Goal: Share content: Share content

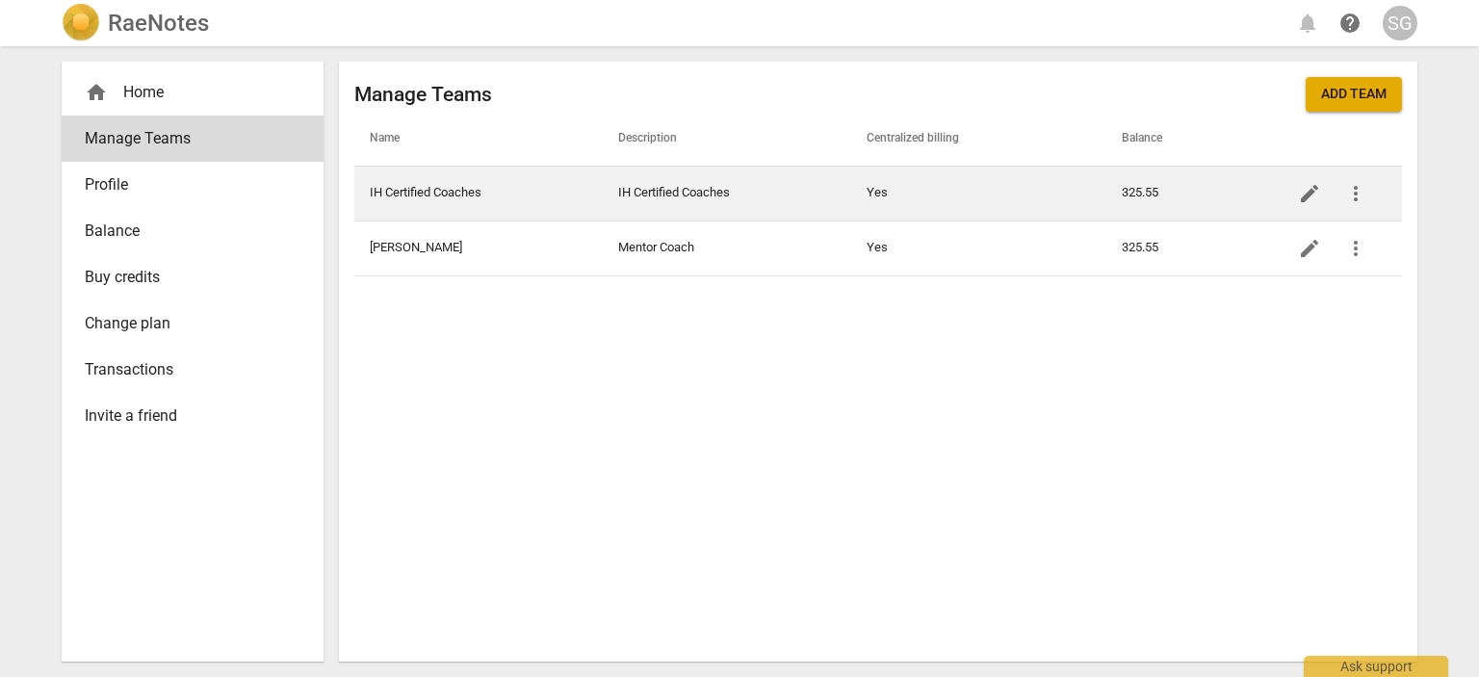
click at [631, 193] on td "IH Certified Coaches" at bounding box center [727, 193] width 248 height 55
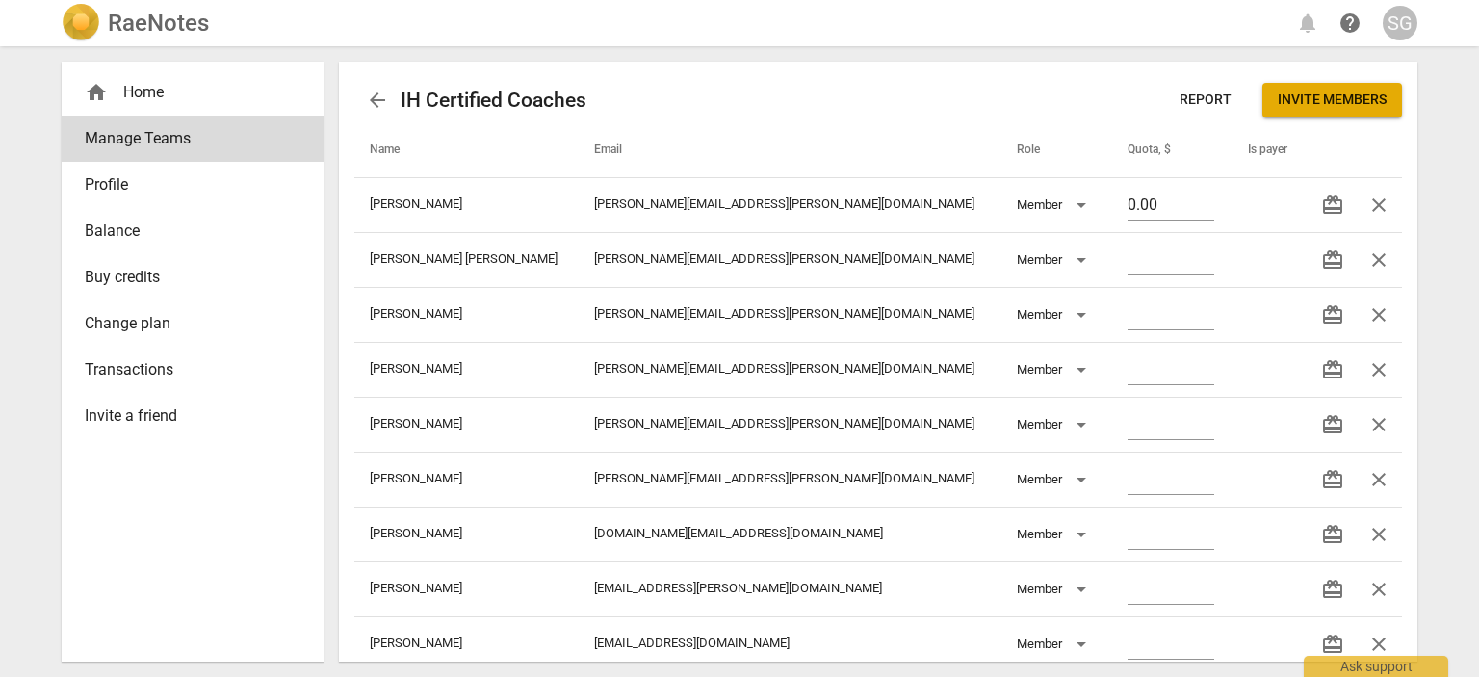
click at [128, 81] on div "home Home" at bounding box center [185, 92] width 200 height 23
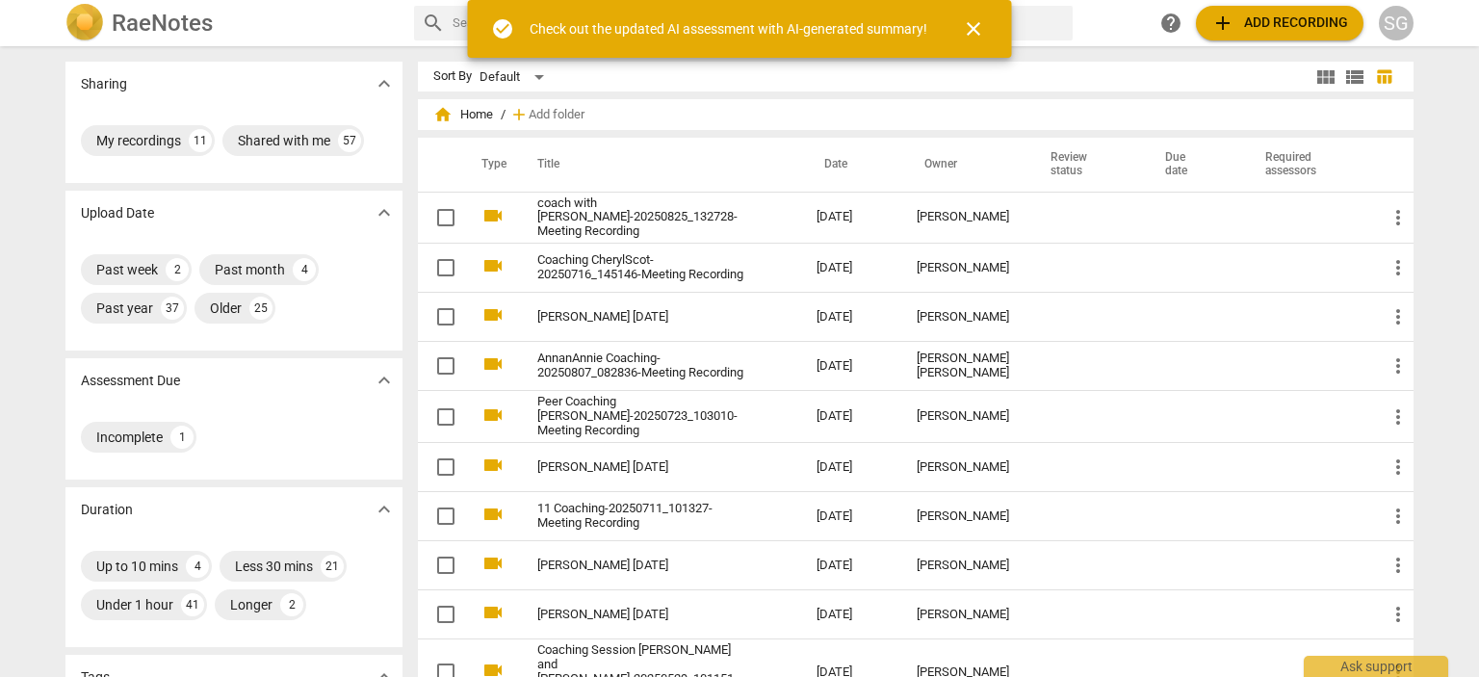
click at [971, 31] on span "close" at bounding box center [973, 28] width 23 height 23
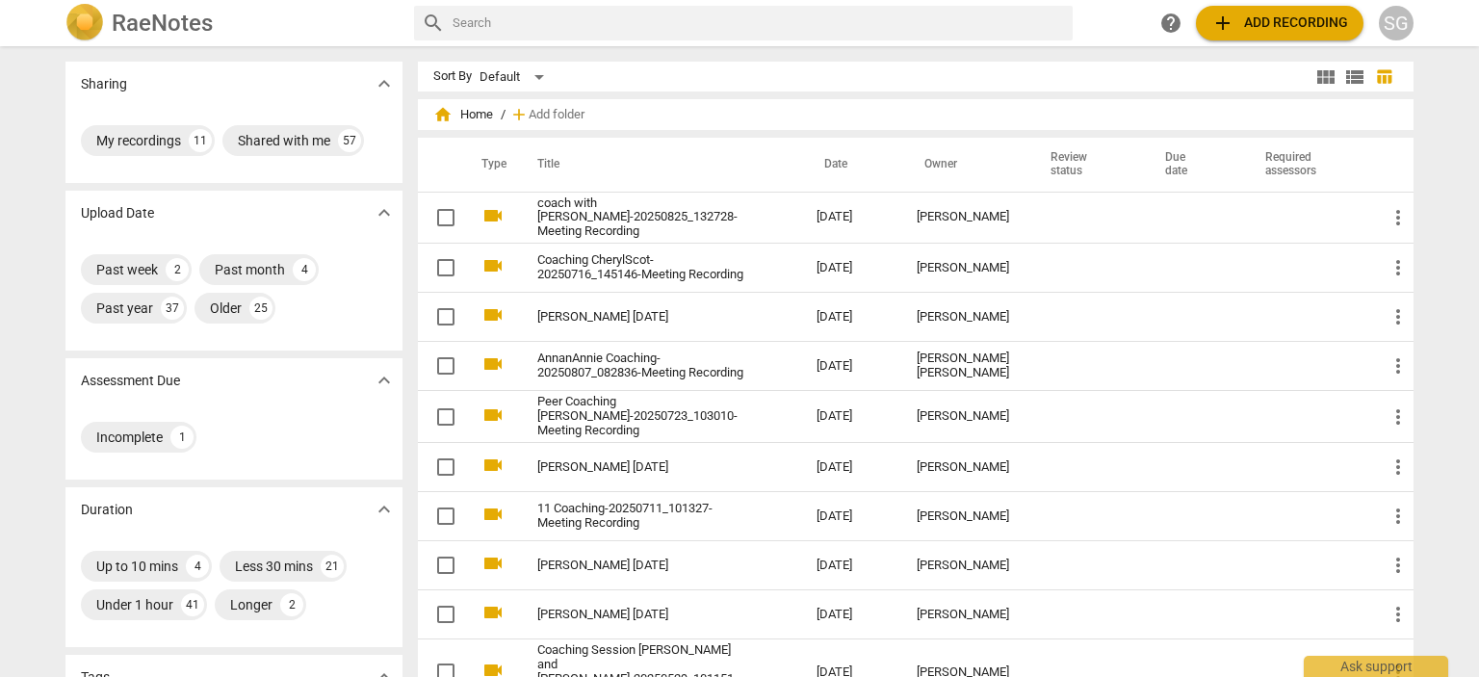
click at [1395, 22] on div "SG" at bounding box center [1395, 23] width 35 height 35
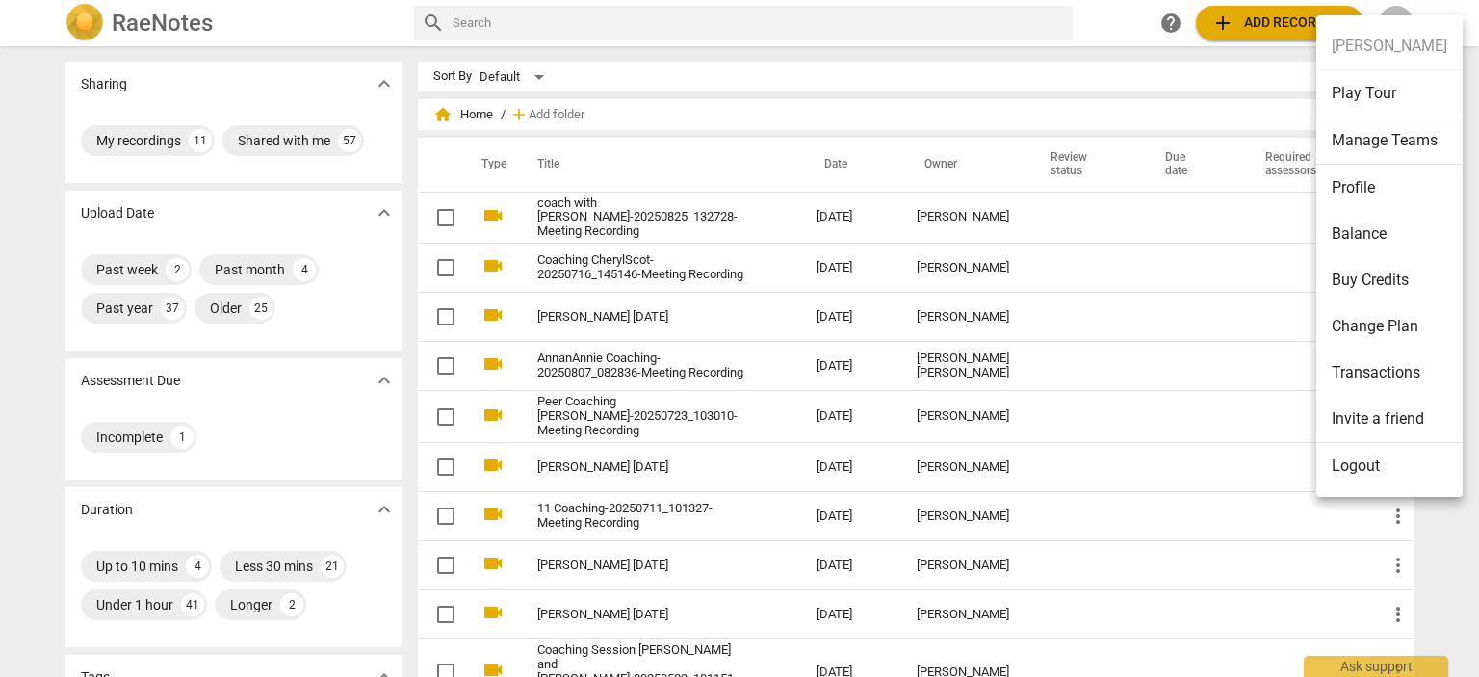
click at [1371, 150] on li "Manage Teams" at bounding box center [1389, 140] width 146 height 47
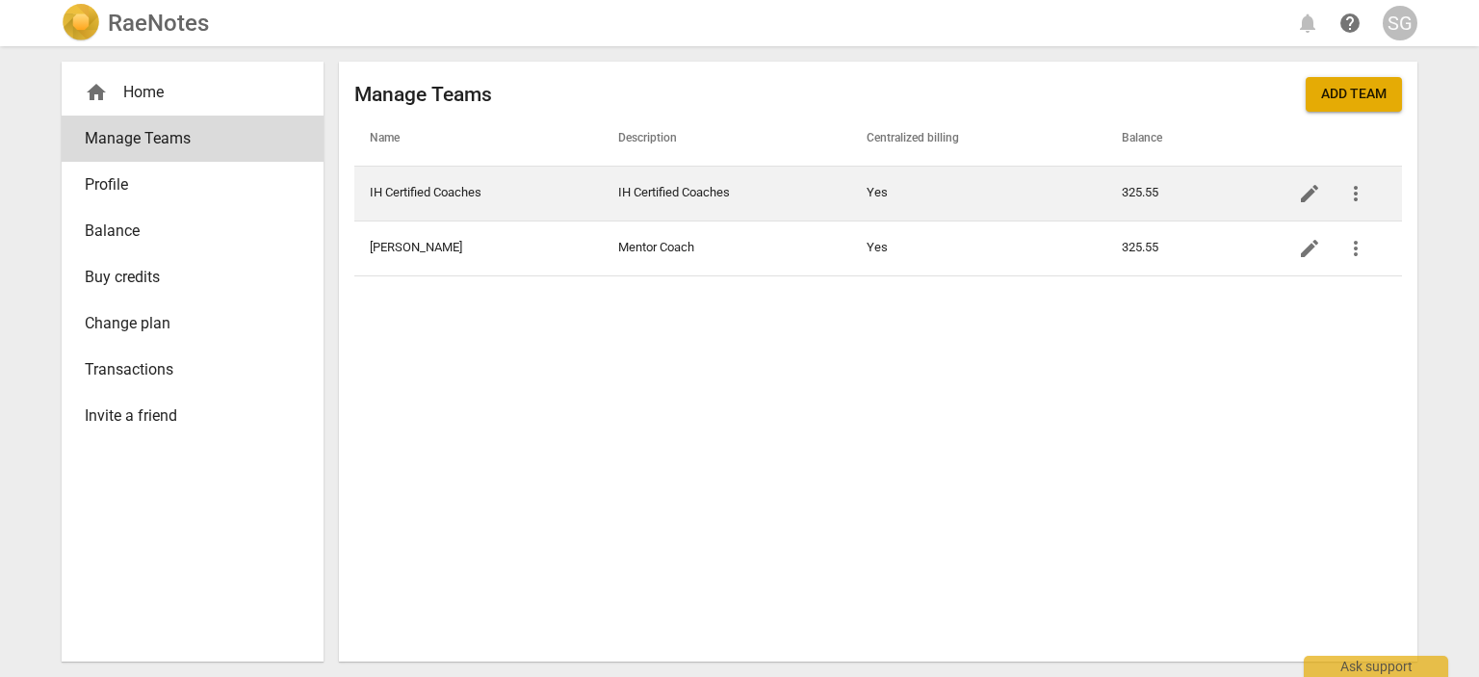
click at [697, 191] on td "IH Certified Coaches" at bounding box center [727, 193] width 248 height 55
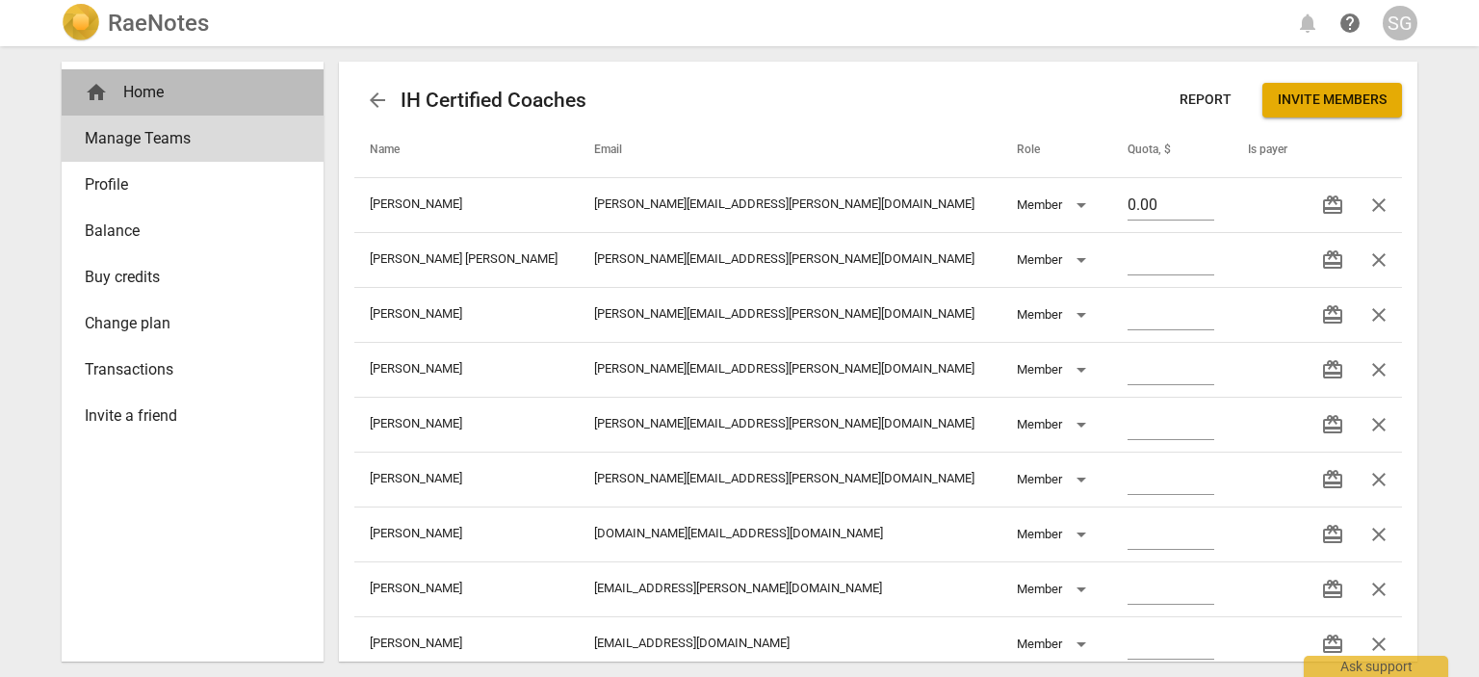
click at [129, 97] on div "home Home" at bounding box center [185, 92] width 200 height 23
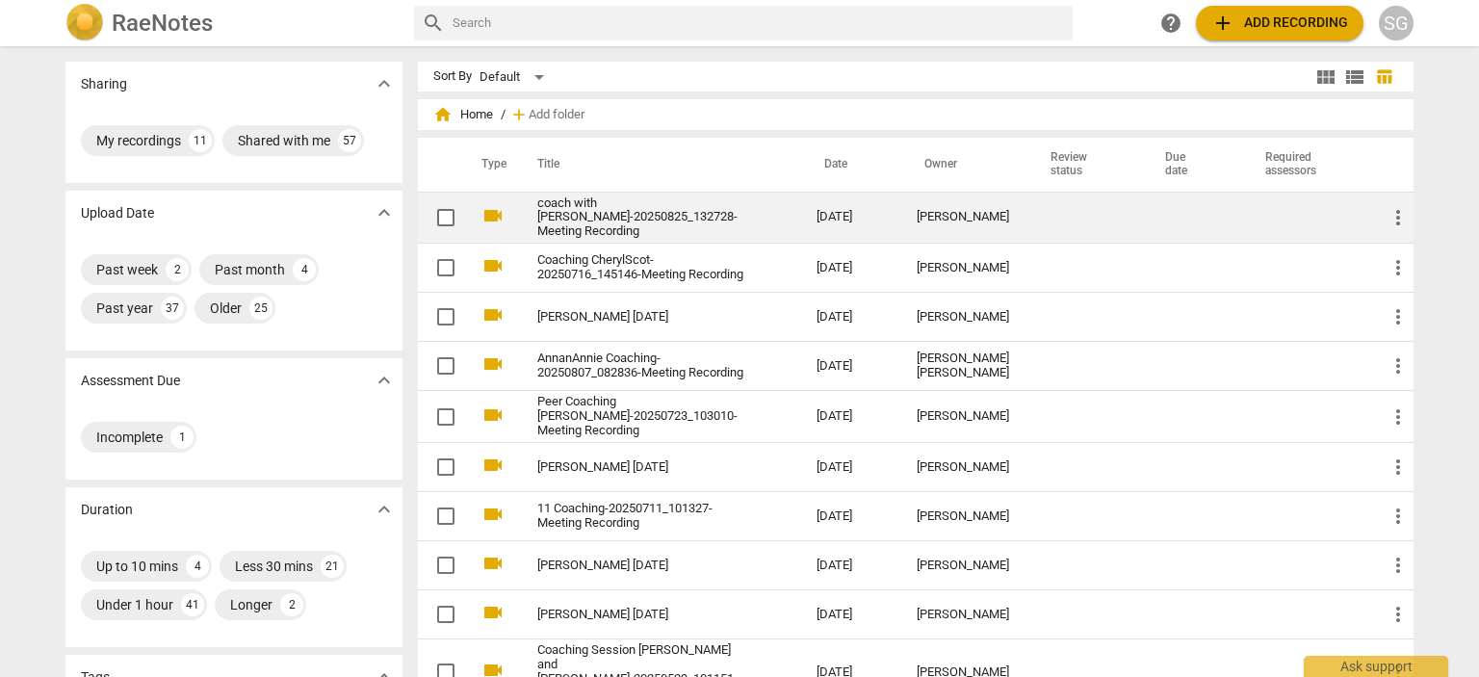
click at [970, 210] on div "[PERSON_NAME]" at bounding box center [963, 217] width 95 height 14
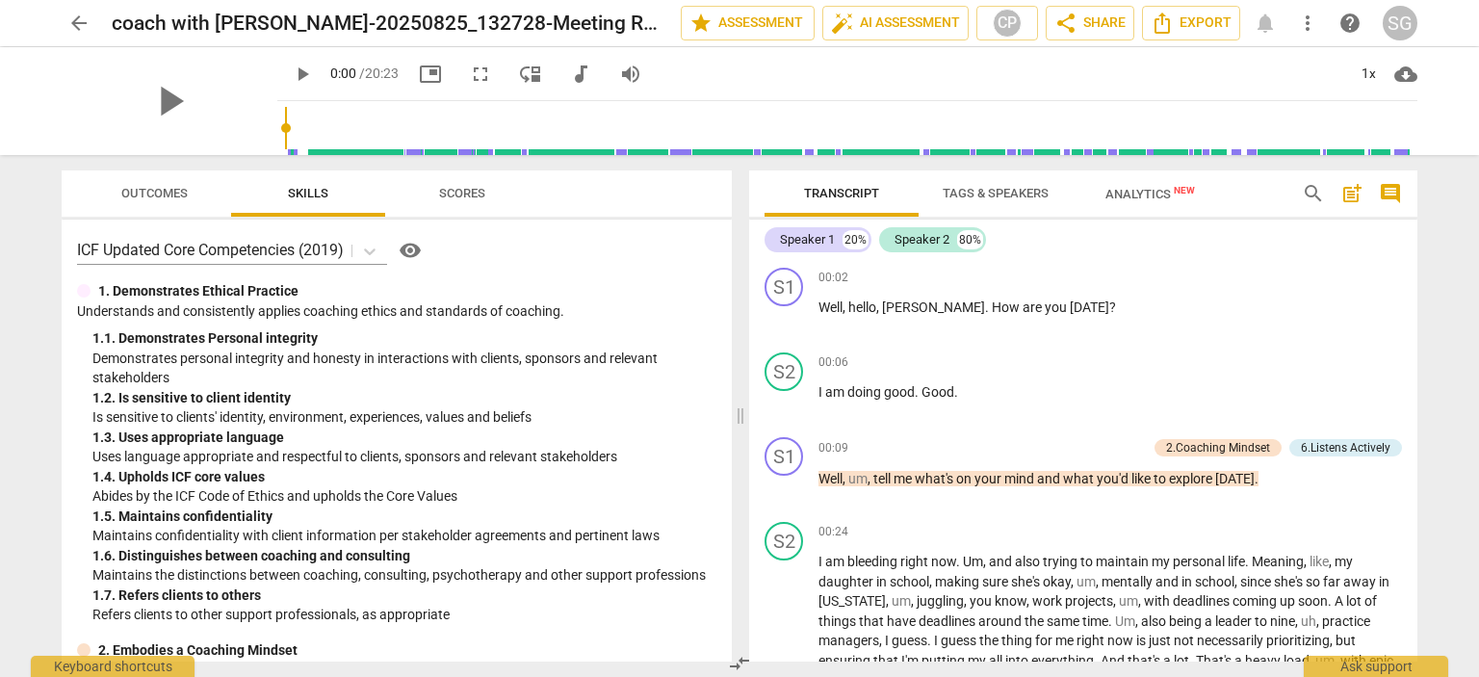
click at [73, 12] on span "arrow_back" at bounding box center [78, 23] width 23 height 23
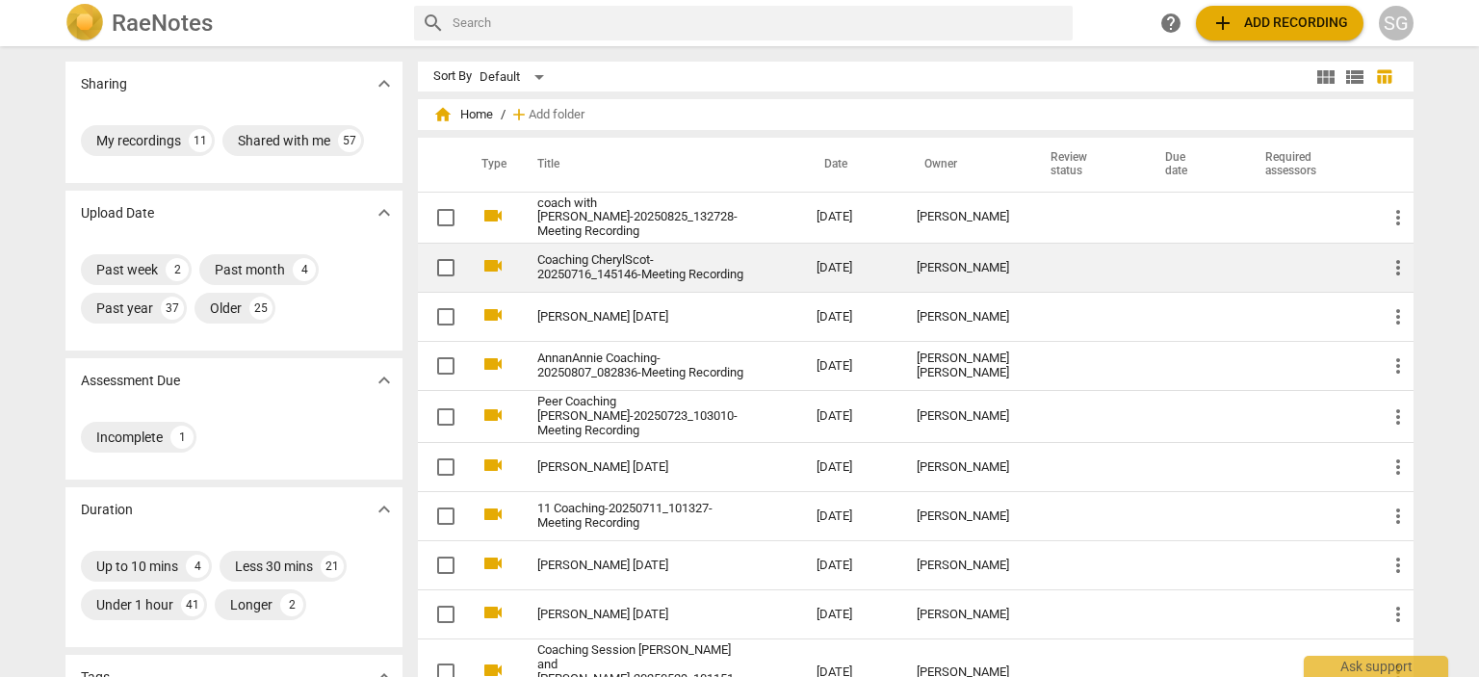
click at [982, 268] on div "[PERSON_NAME]" at bounding box center [963, 268] width 95 height 14
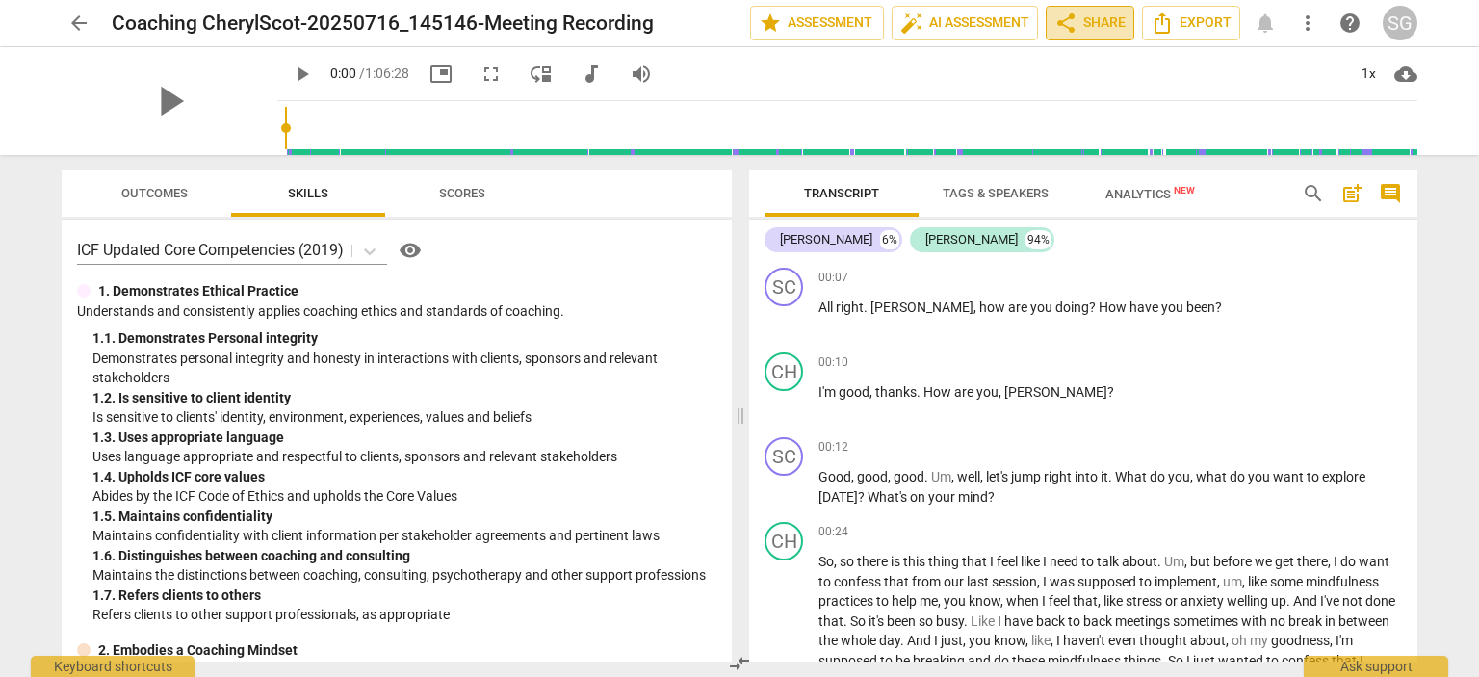
click at [1086, 29] on span "share Share" at bounding box center [1089, 23] width 71 height 23
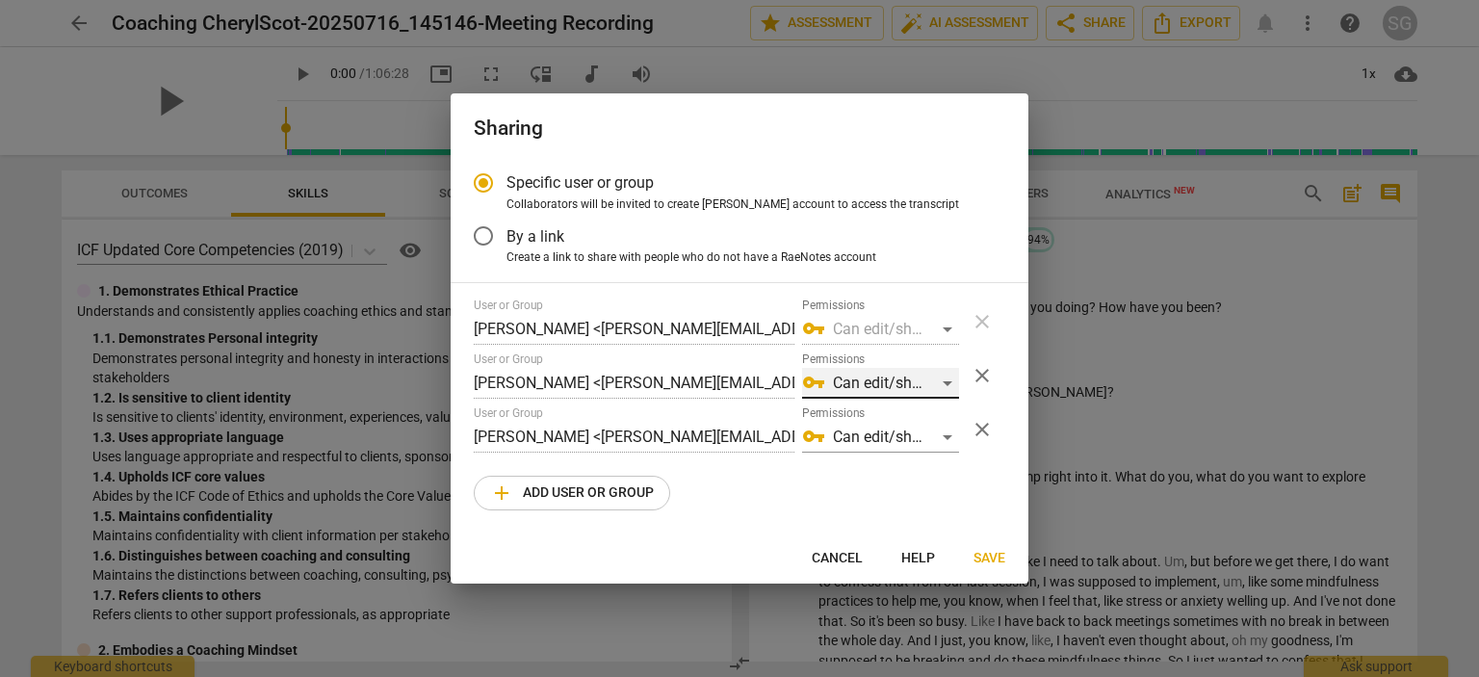
click at [951, 384] on div "vpn_key Can edit/share" at bounding box center [880, 383] width 157 height 31
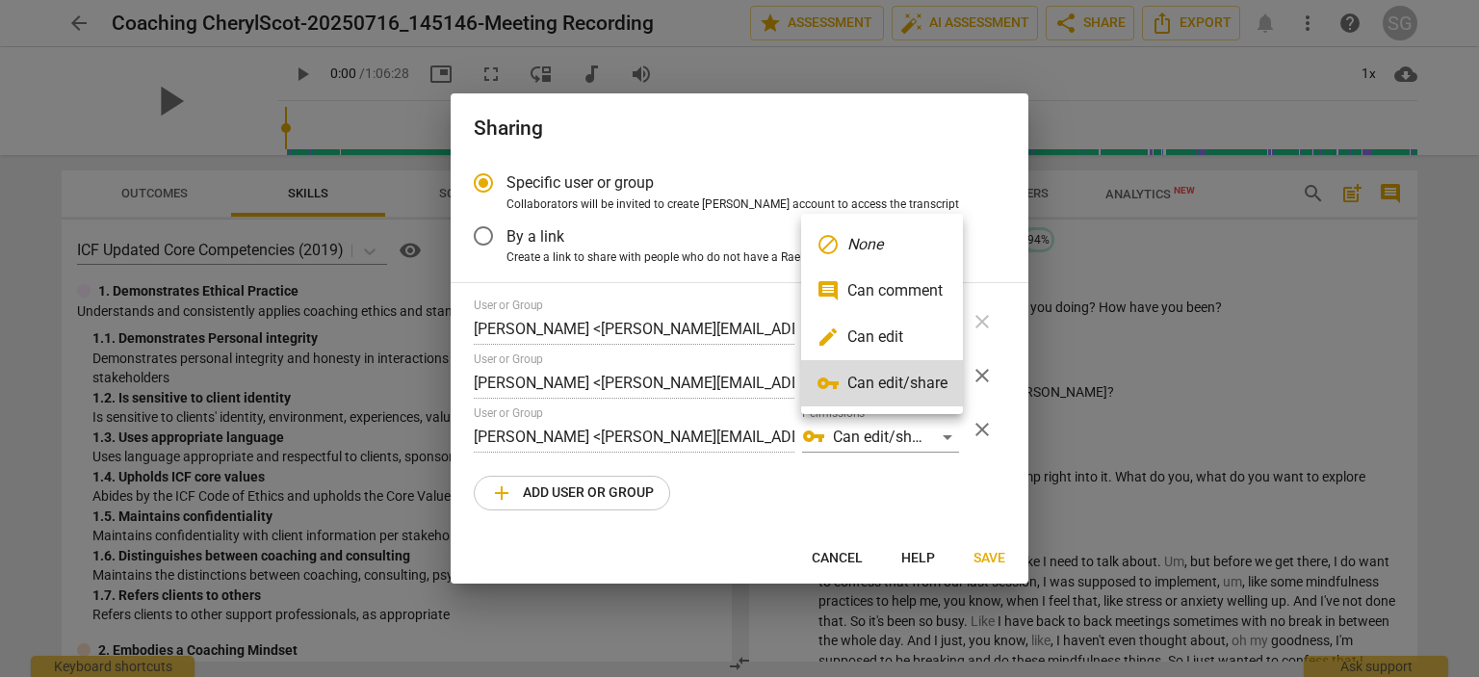
click at [973, 142] on div at bounding box center [739, 338] width 1479 height 677
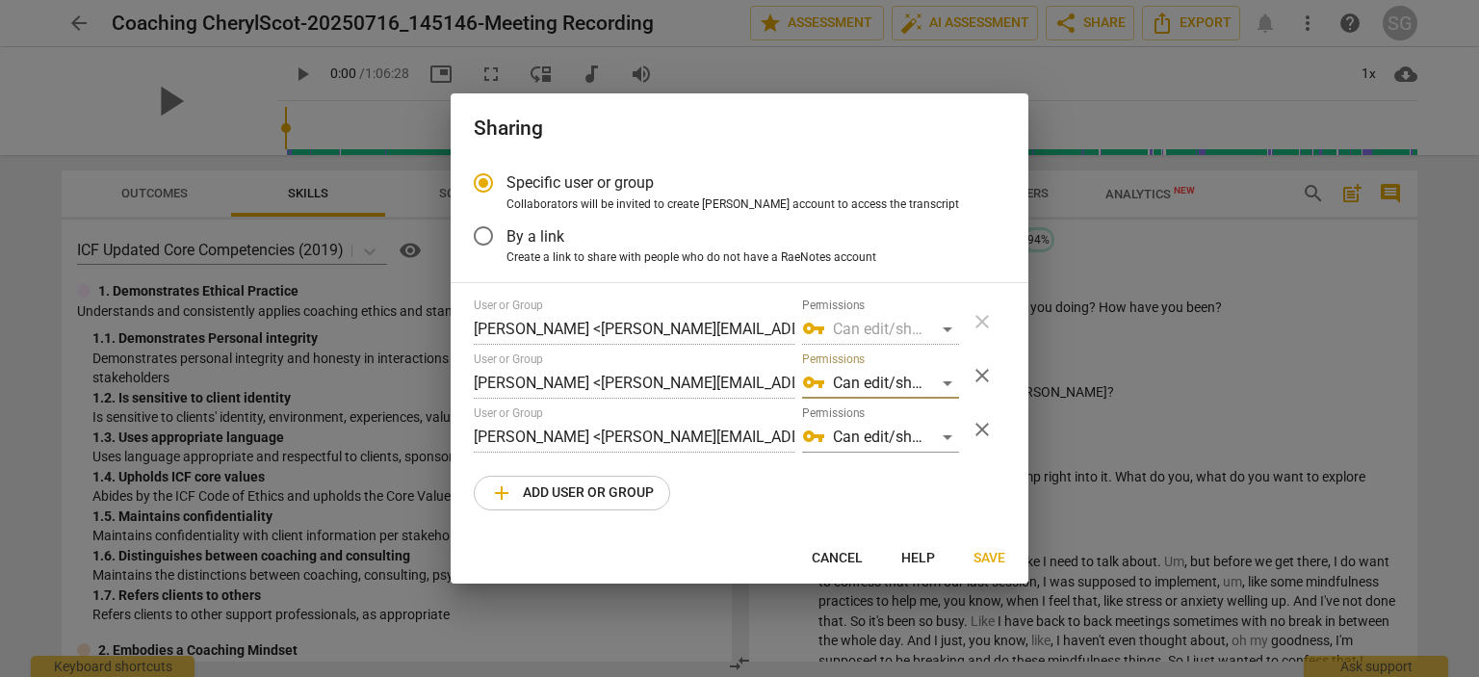
click at [836, 557] on span "Cancel" at bounding box center [836, 558] width 51 height 19
radio input "false"
